Goal: Transaction & Acquisition: Book appointment/travel/reservation

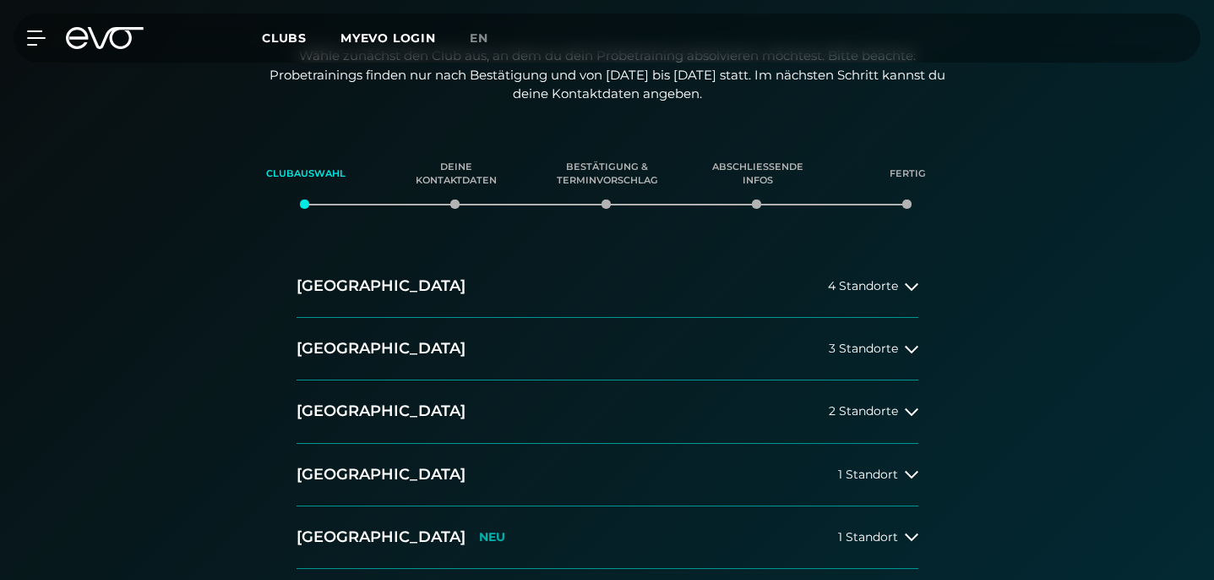
scroll to position [309, 0]
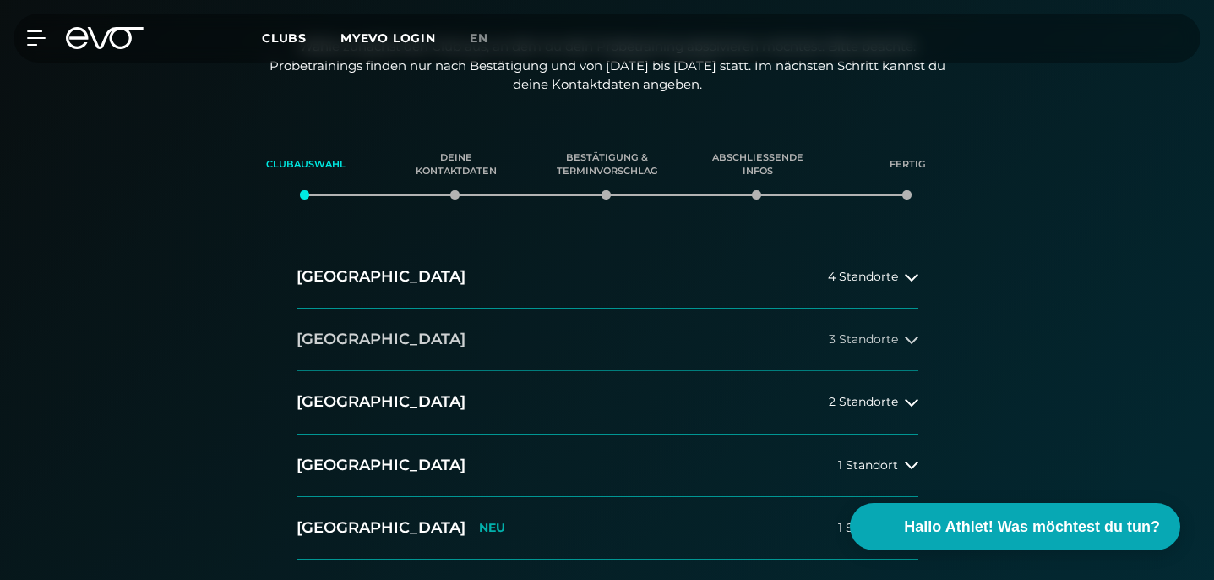
click at [907, 337] on icon at bounding box center [912, 340] width 14 height 14
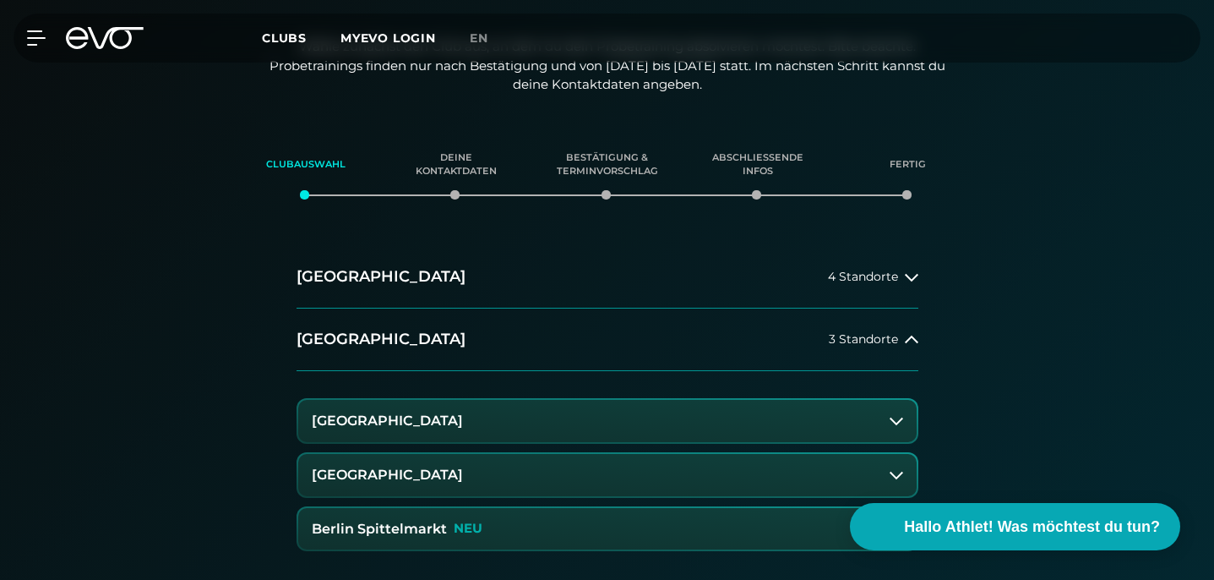
click at [485, 487] on button "[GEOGRAPHIC_DATA]" at bounding box center [607, 475] width 618 height 42
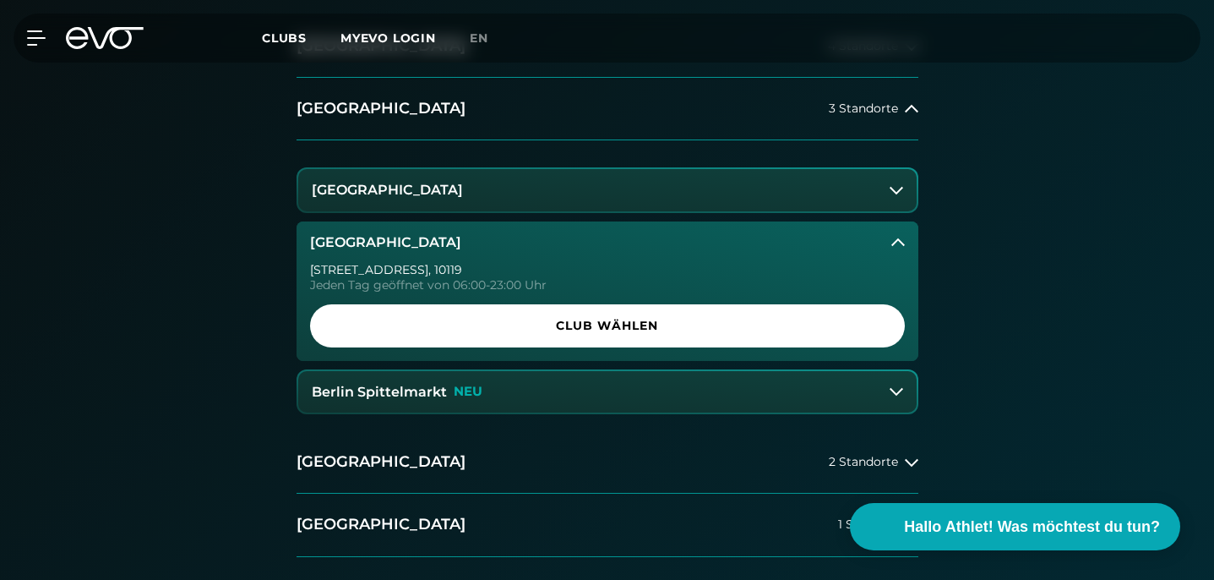
scroll to position [562, 0]
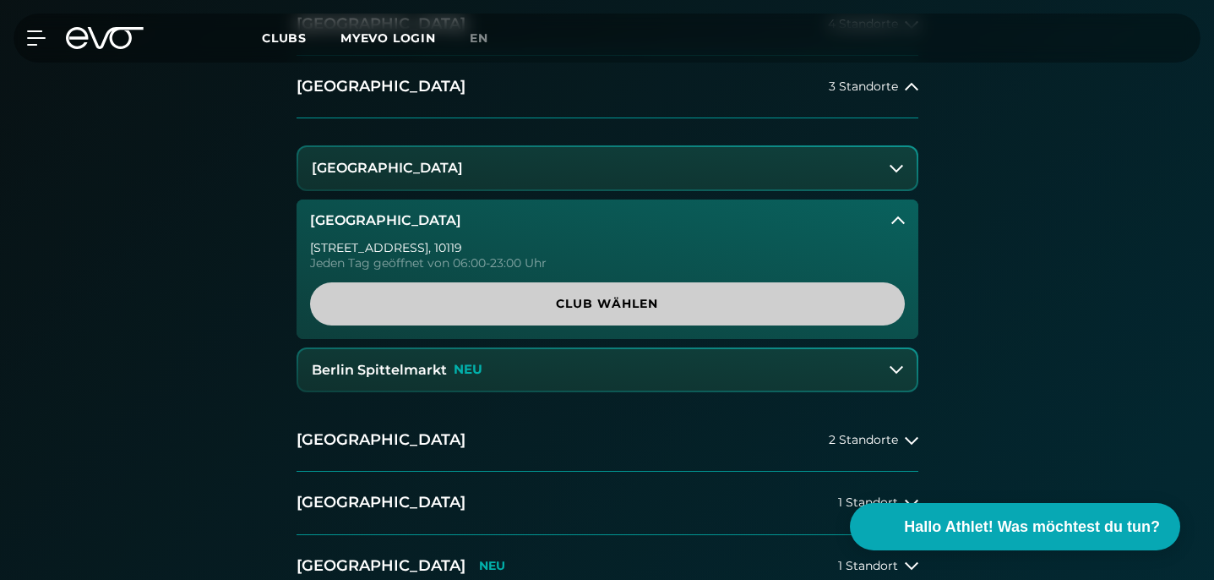
click at [601, 300] on span "Club wählen" at bounding box center [607, 304] width 554 height 18
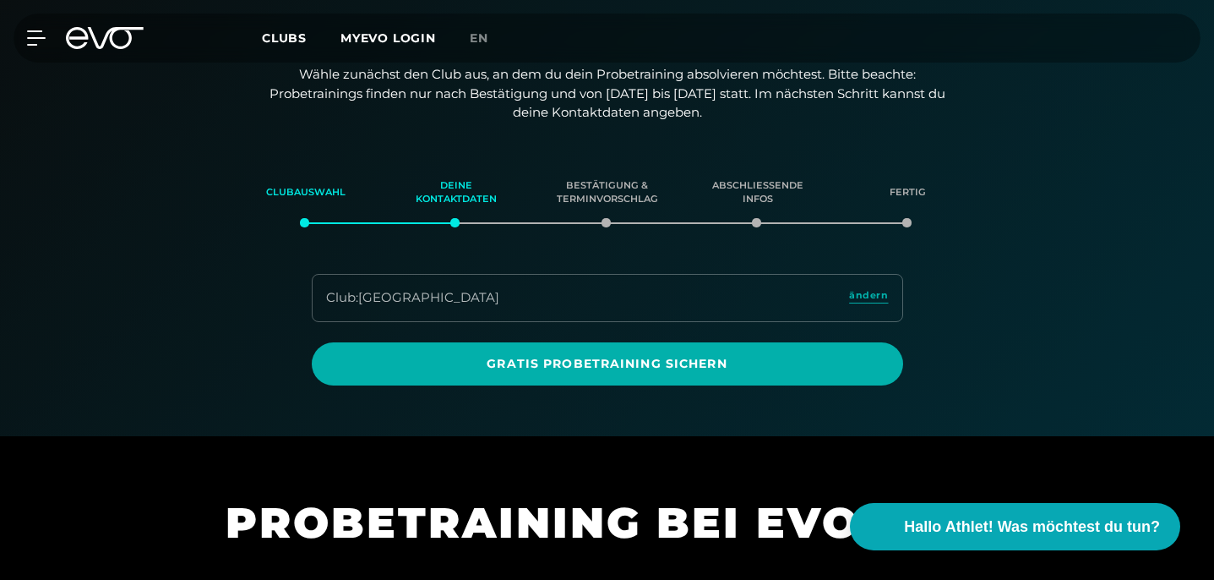
scroll to position [202, 0]
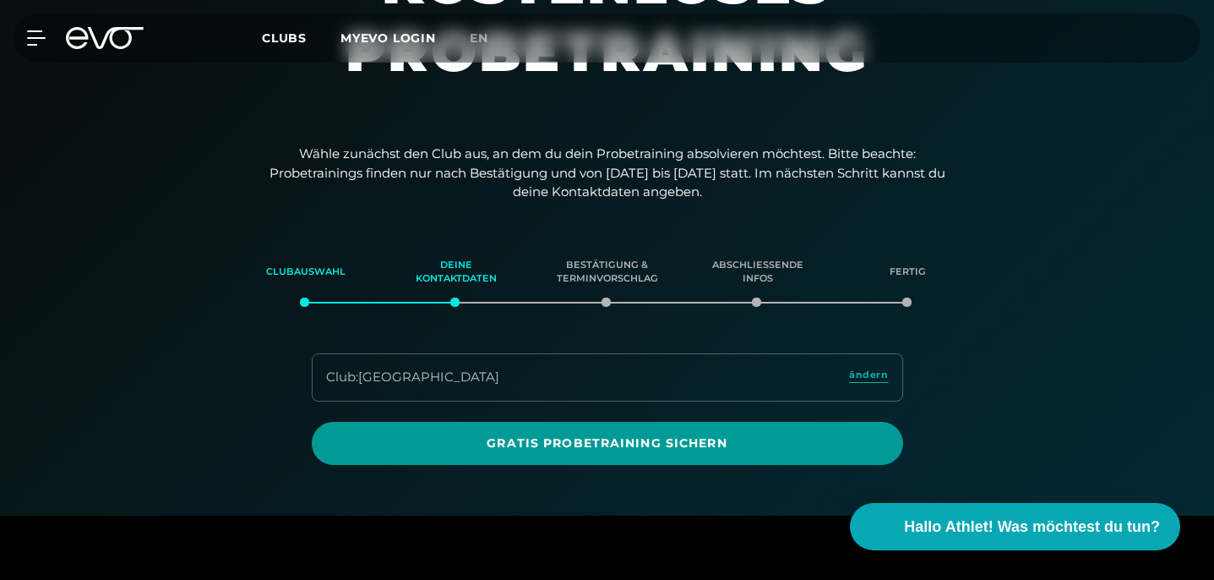
click at [651, 447] on span "Gratis Probetraining sichern" at bounding box center [607, 443] width 551 height 18
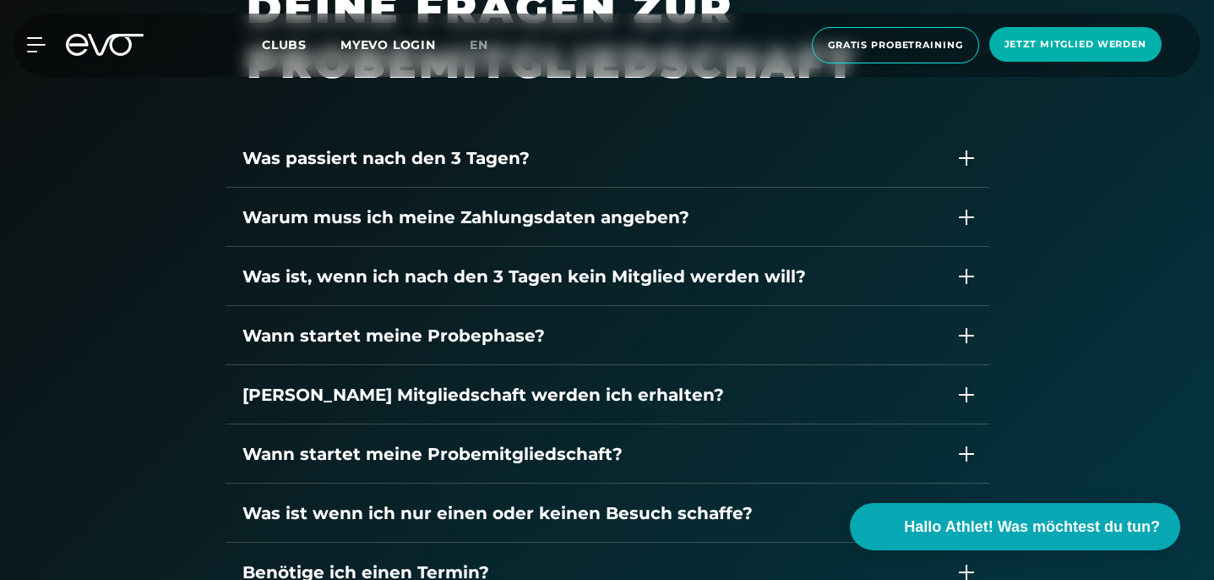
scroll to position [2288, 0]
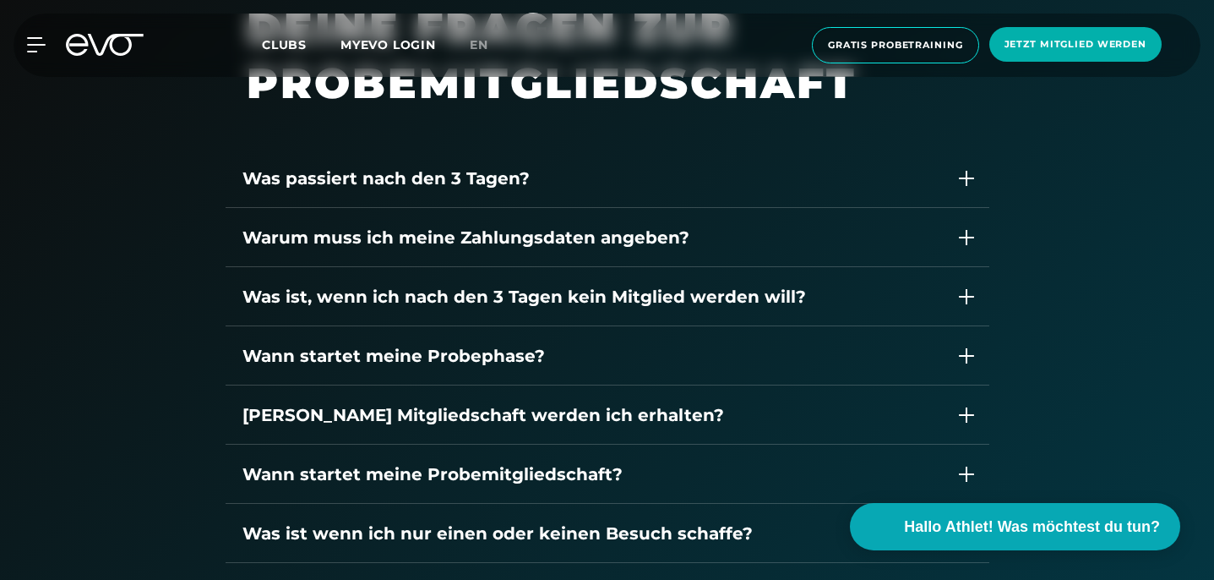
click at [915, 294] on div "Was ist, wenn ich nach den 3 Tagen kein Mitglied werden will?" at bounding box center [590, 296] width 697 height 25
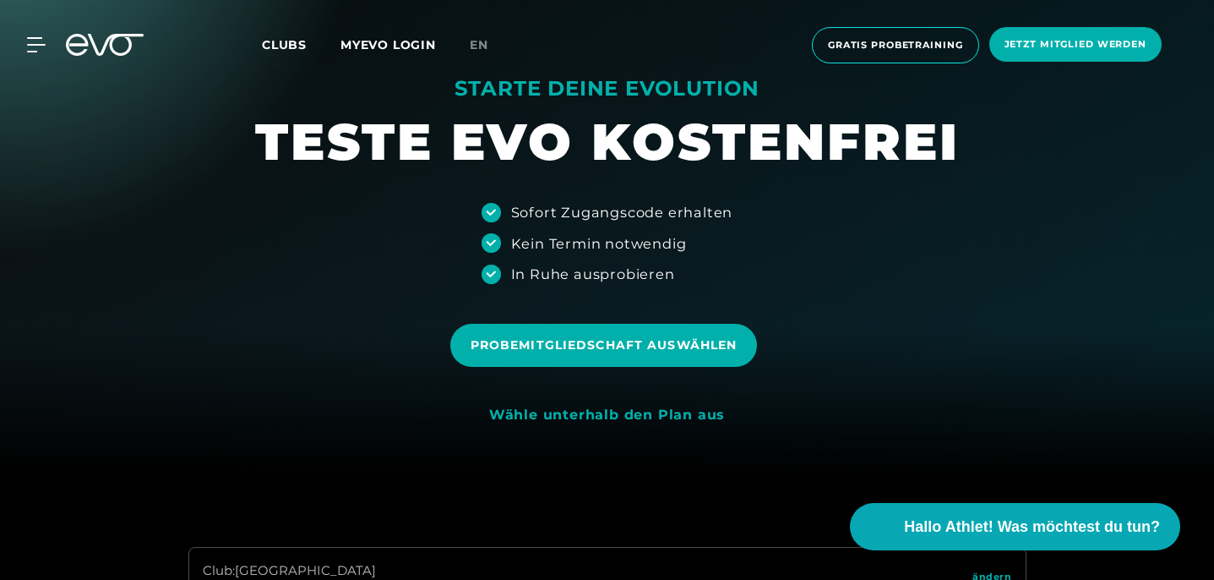
scroll to position [0, 0]
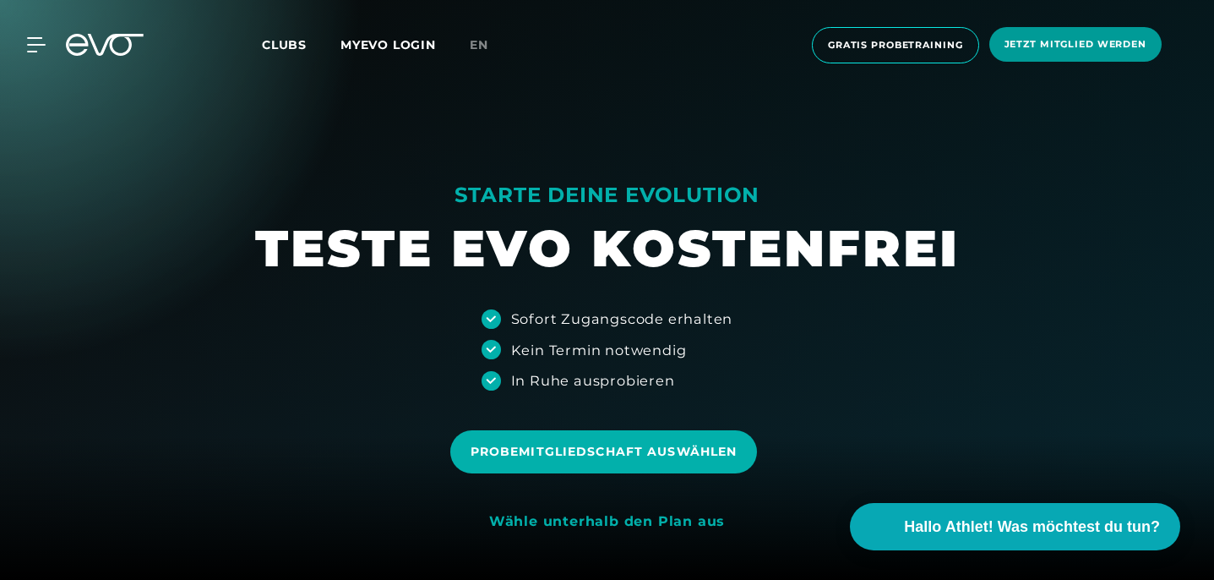
click at [1044, 52] on span "Jetzt Mitglied werden" at bounding box center [1075, 44] width 172 height 35
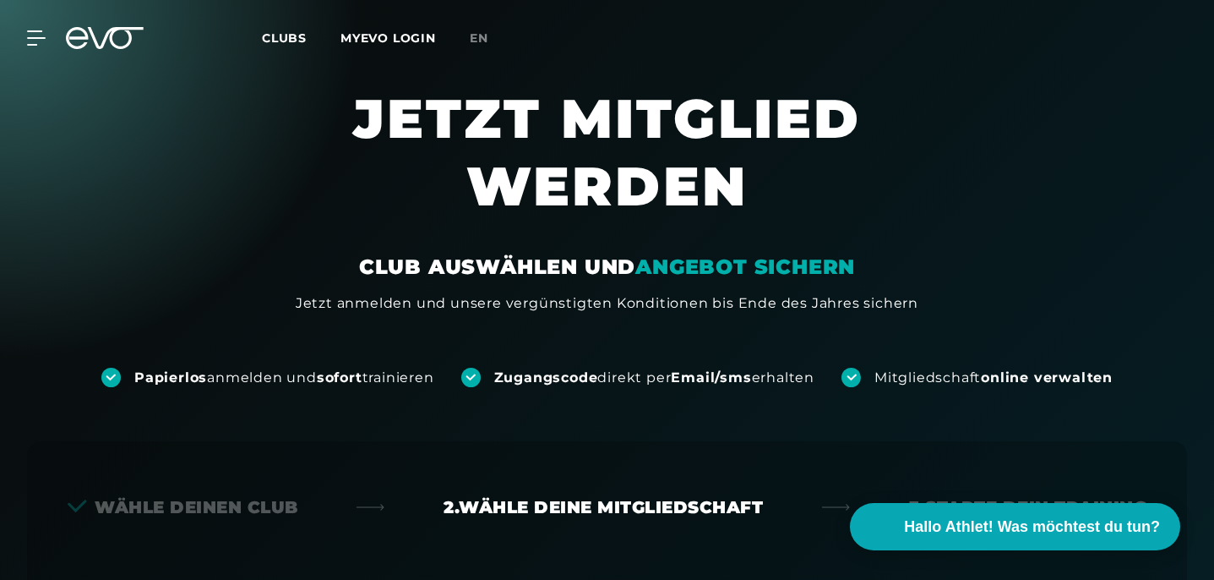
click at [95, 44] on icon at bounding box center [116, 38] width 56 height 22
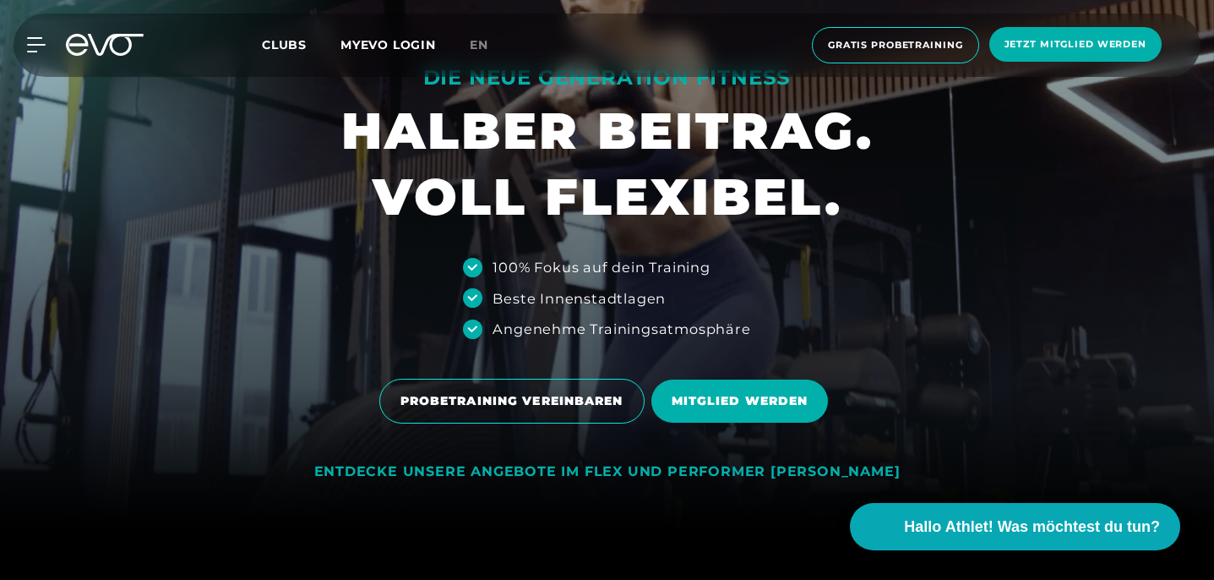
scroll to position [128, 0]
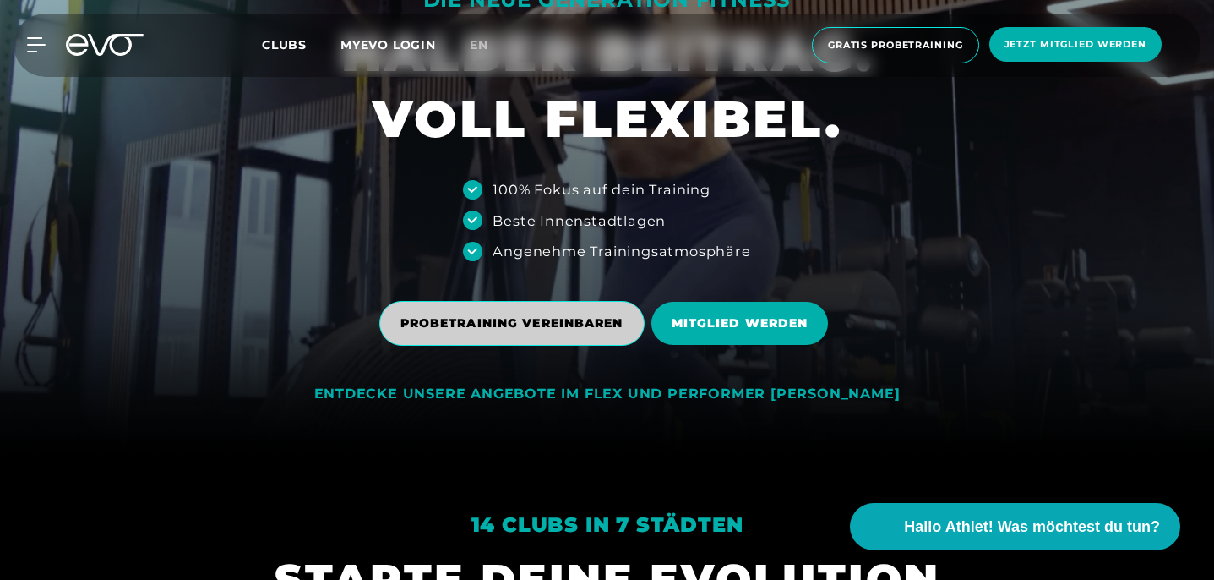
click at [549, 318] on span "PROBETRAINING VEREINBAREN" at bounding box center [511, 323] width 223 height 18
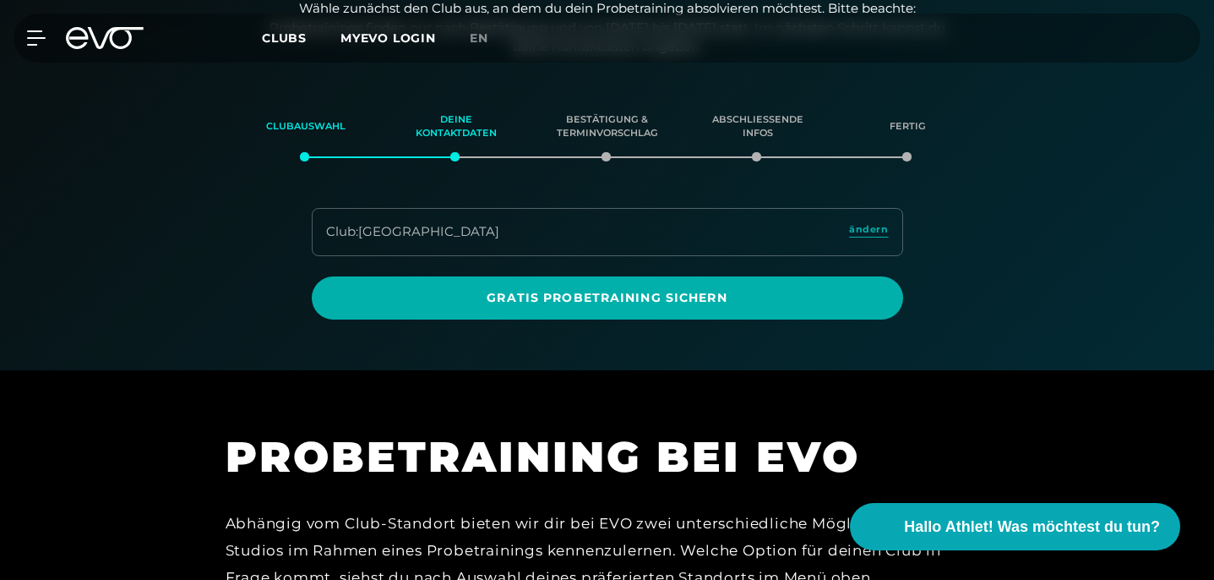
scroll to position [357, 0]
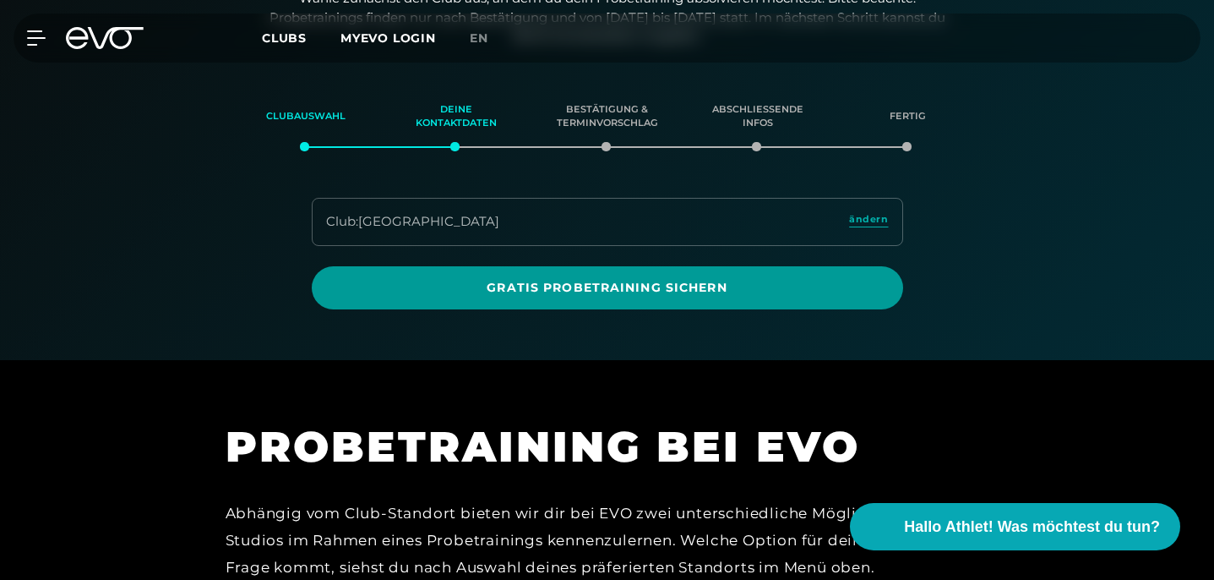
click at [617, 281] on span "Gratis Probetraining sichern" at bounding box center [607, 288] width 551 height 18
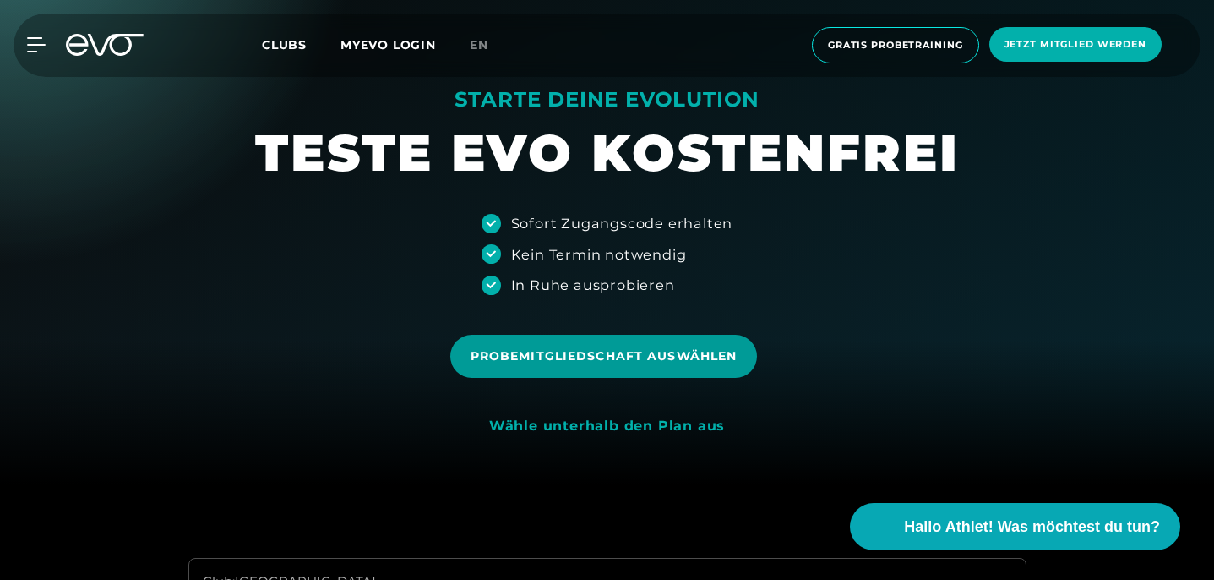
click at [626, 359] on span "Probemitgliedschaft auswählen" at bounding box center [604, 356] width 266 height 18
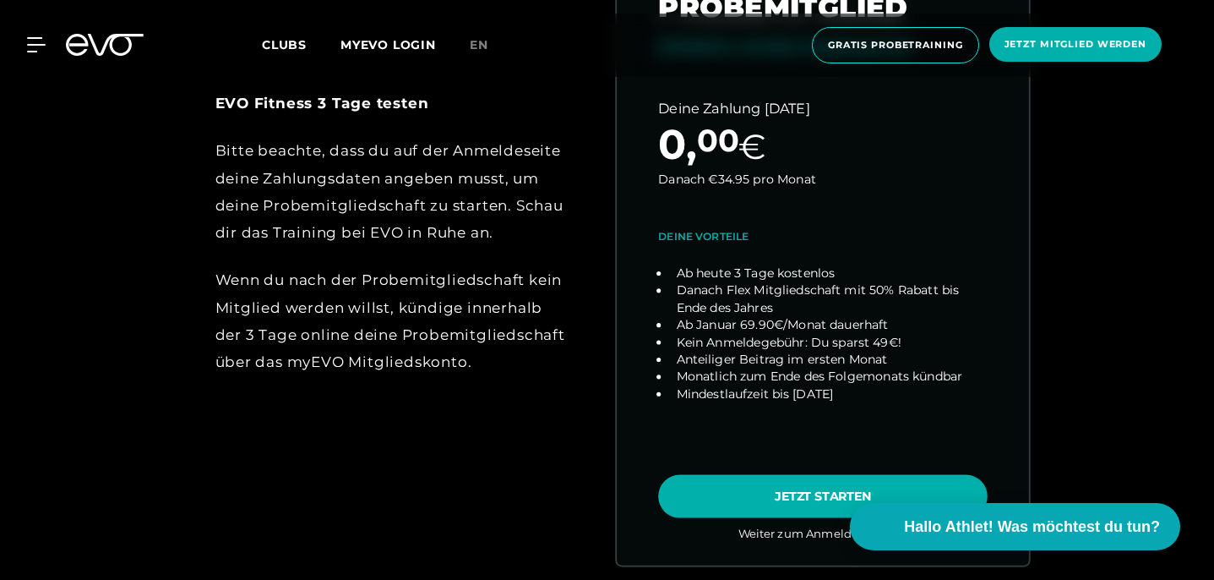
scroll to position [843, 0]
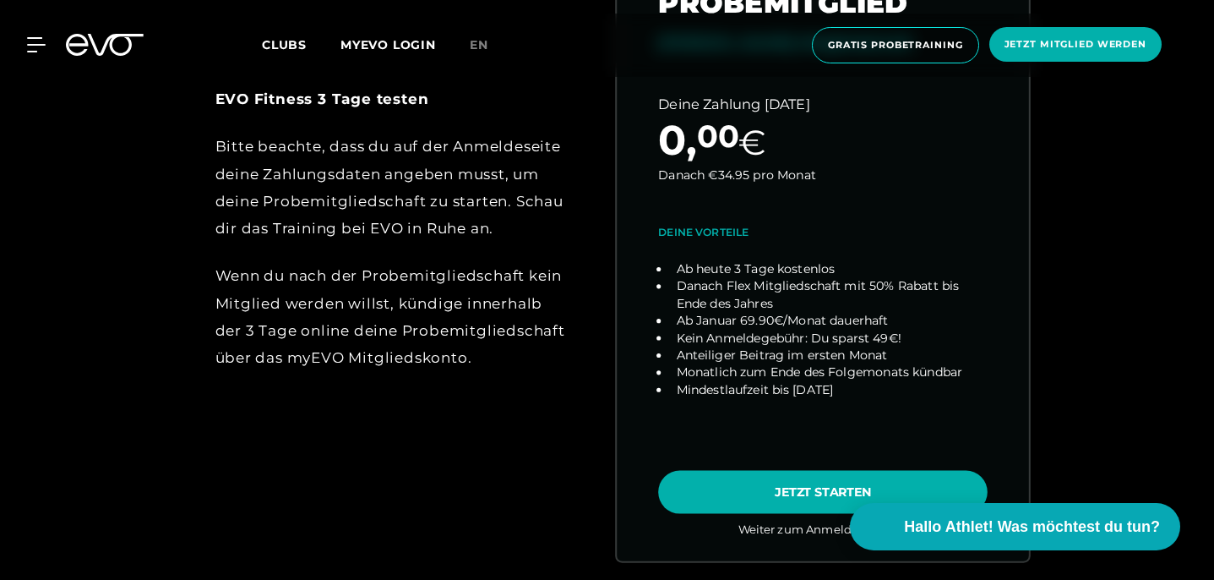
click at [788, 490] on link "choose plan" at bounding box center [823, 228] width 412 height 664
